Goal: Task Accomplishment & Management: Manage account settings

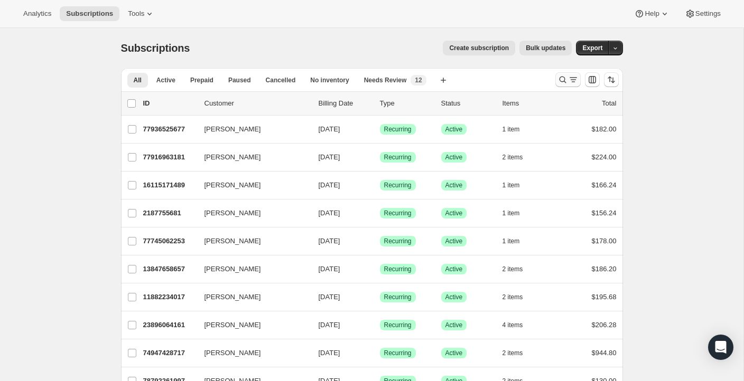
click at [557, 82] on icon "Search and filter results" at bounding box center [562, 79] width 11 height 11
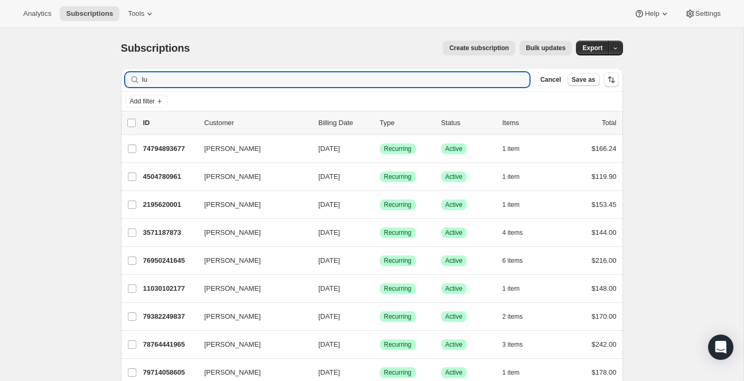
type input "l"
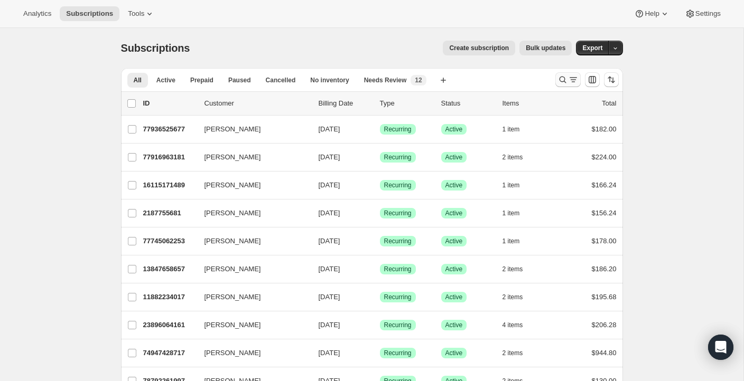
click at [568, 83] on icon "Search and filter results" at bounding box center [573, 79] width 11 height 11
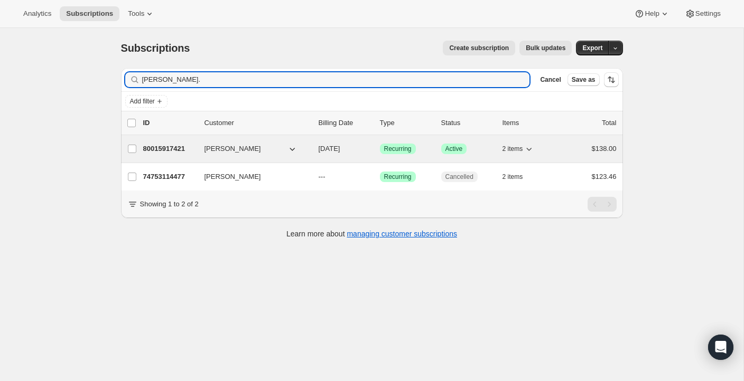
type input "[PERSON_NAME]."
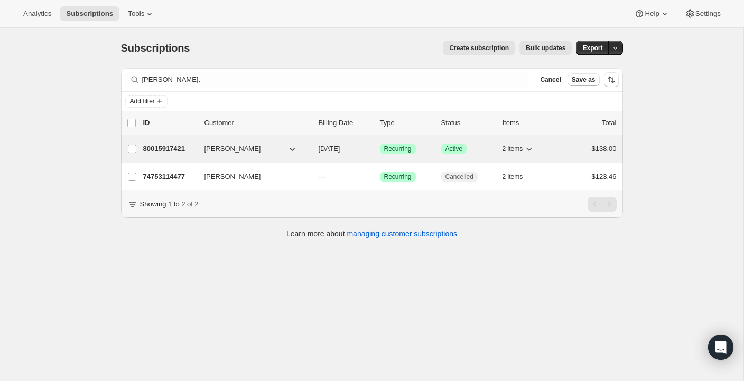
click at [167, 151] on p "80015917421" at bounding box center [169, 149] width 53 height 11
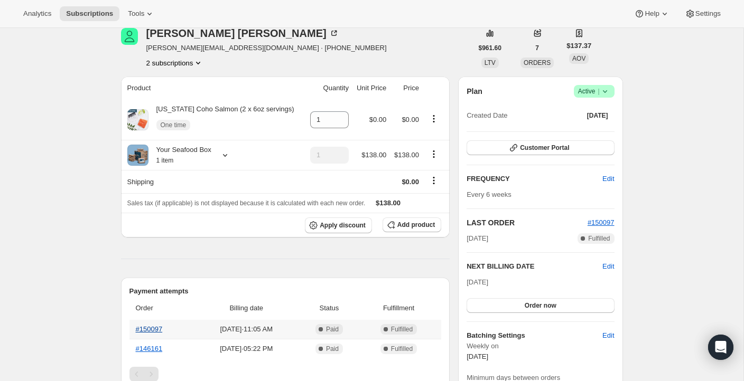
scroll to position [48, 0]
click at [152, 330] on link "#150097" at bounding box center [149, 330] width 27 height 8
click at [147, 328] on link "#150097" at bounding box center [149, 330] width 27 height 8
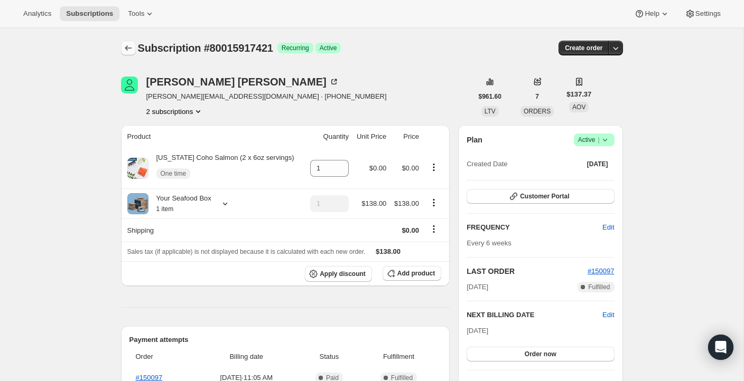
click at [127, 51] on icon "Subscriptions" at bounding box center [128, 48] width 11 height 11
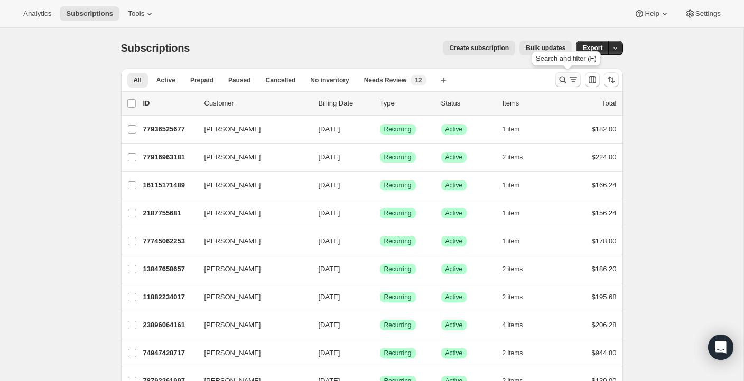
click at [560, 80] on icon "Search and filter results" at bounding box center [562, 79] width 11 height 11
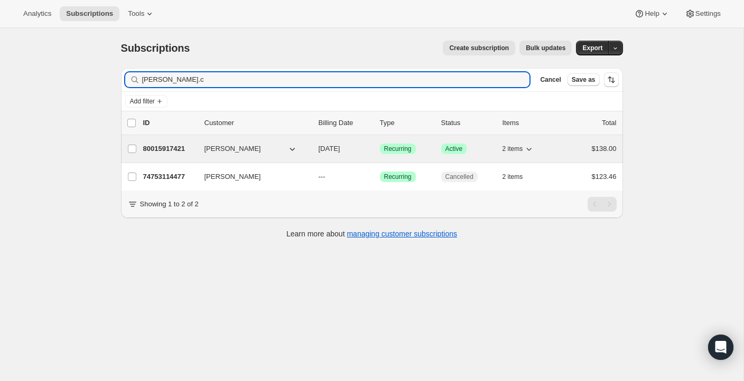
type input "[PERSON_NAME].c"
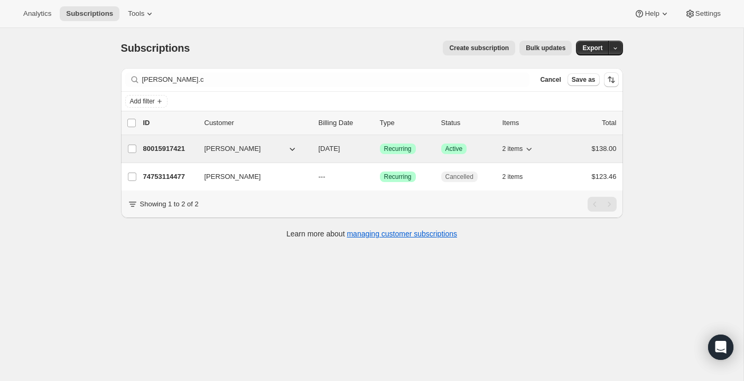
click at [173, 151] on p "80015917421" at bounding box center [169, 149] width 53 height 11
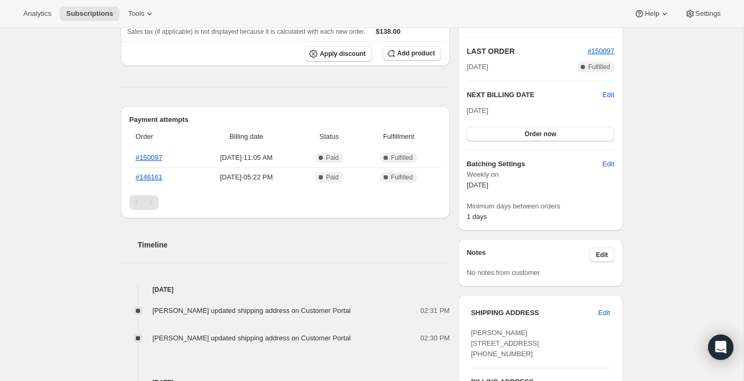
scroll to position [230, 0]
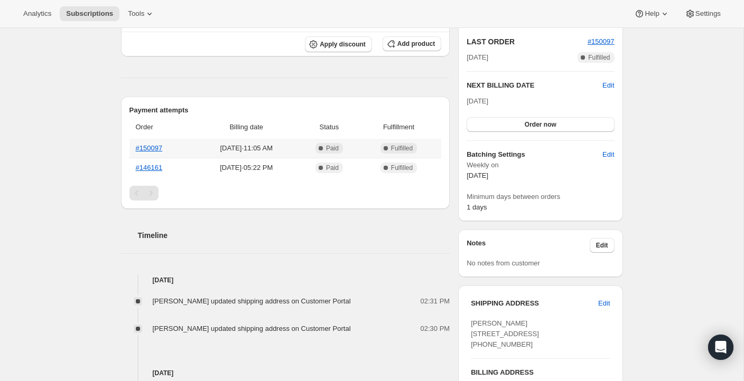
click at [154, 143] on th "#150097" at bounding box center [161, 148] width 64 height 19
click at [154, 146] on link "#150097" at bounding box center [149, 148] width 27 height 8
click at [154, 148] on link "#150097" at bounding box center [149, 148] width 27 height 8
